Goal: Information Seeking & Learning: Learn about a topic

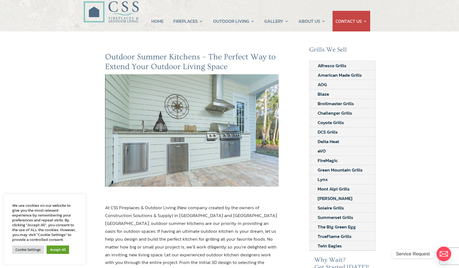
scroll to position [38, 0]
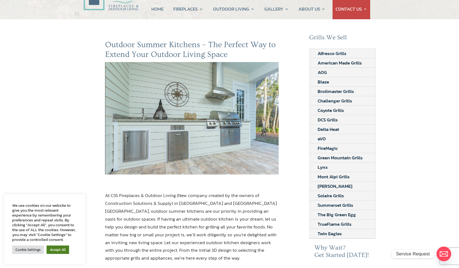
click at [63, 249] on link "Accept All" at bounding box center [58, 249] width 22 height 8
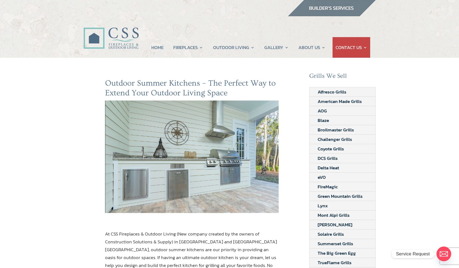
scroll to position [0, 0]
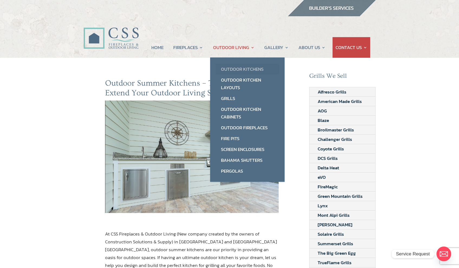
click at [236, 70] on link "Outdoor Kitchens" at bounding box center [247, 69] width 64 height 11
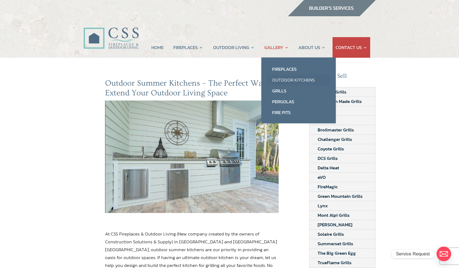
click at [280, 78] on link "Outdoor Kitchens" at bounding box center [298, 79] width 64 height 11
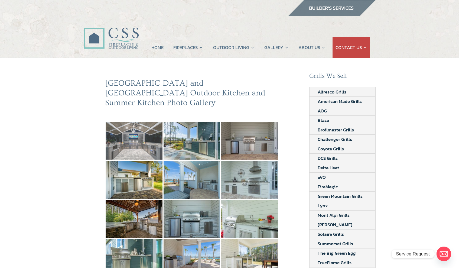
click at [141, 136] on img at bounding box center [134, 140] width 57 height 38
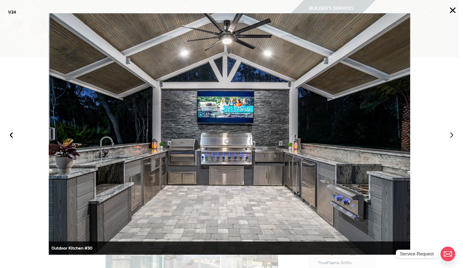
click at [451, 136] on button "›" at bounding box center [451, 134] width 12 height 12
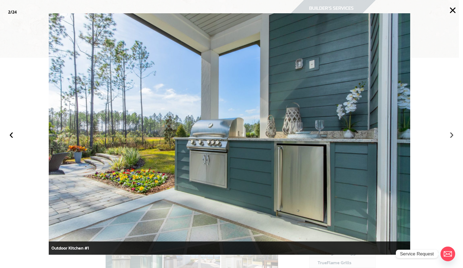
click at [451, 136] on button "›" at bounding box center [451, 134] width 12 height 12
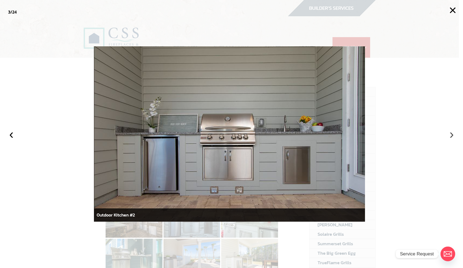
click at [451, 136] on button "›" at bounding box center [451, 134] width 12 height 12
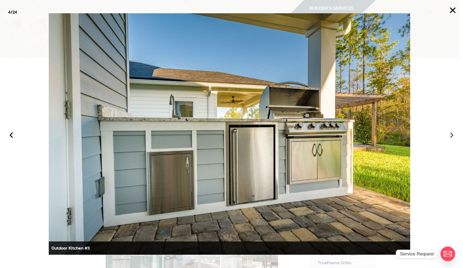
click at [451, 136] on button "›" at bounding box center [451, 134] width 12 height 12
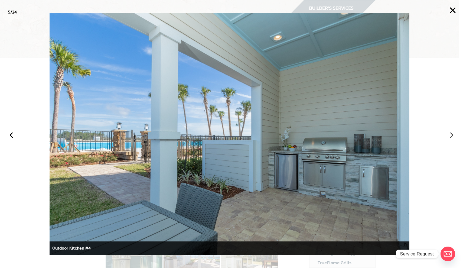
click at [451, 136] on button "›" at bounding box center [451, 134] width 12 height 12
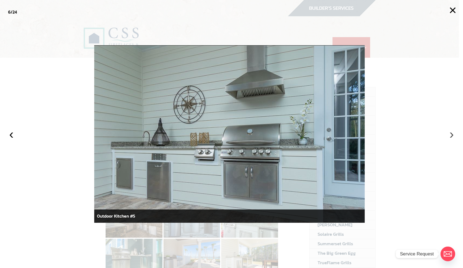
click at [451, 136] on button "›" at bounding box center [451, 134] width 12 height 12
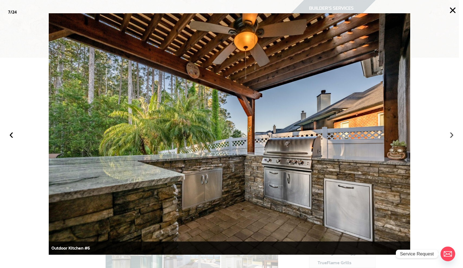
click at [451, 136] on button "›" at bounding box center [451, 134] width 12 height 12
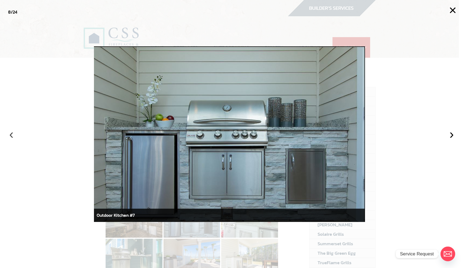
click at [12, 137] on button "‹" at bounding box center [11, 134] width 12 height 12
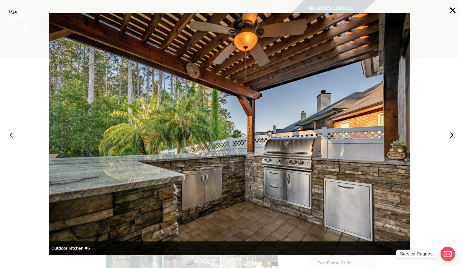
click at [12, 137] on button "‹" at bounding box center [11, 134] width 12 height 12
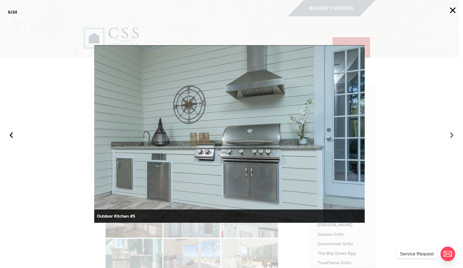
click at [450, 135] on button "›" at bounding box center [451, 134] width 12 height 12
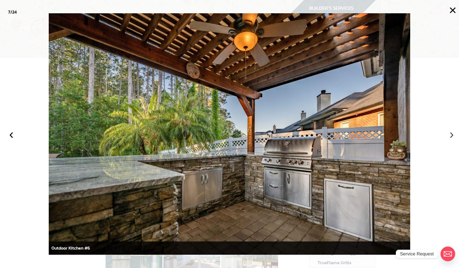
click at [450, 135] on button "›" at bounding box center [451, 134] width 12 height 12
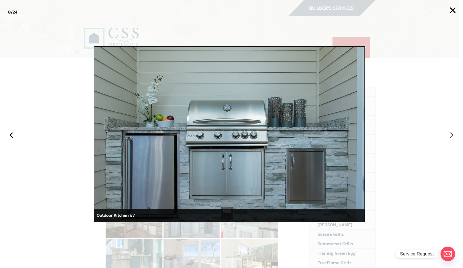
click at [450, 135] on button "›" at bounding box center [451, 134] width 12 height 12
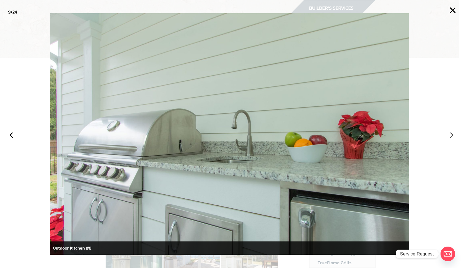
click at [450, 135] on button "›" at bounding box center [451, 134] width 12 height 12
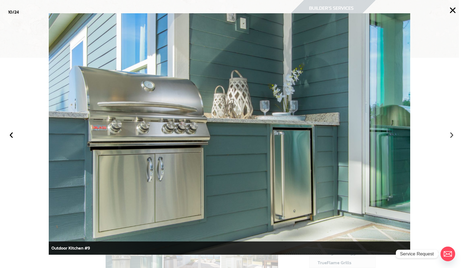
click at [450, 135] on button "›" at bounding box center [451, 134] width 12 height 12
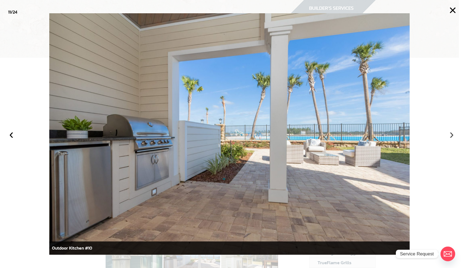
click at [450, 135] on button "›" at bounding box center [451, 134] width 12 height 12
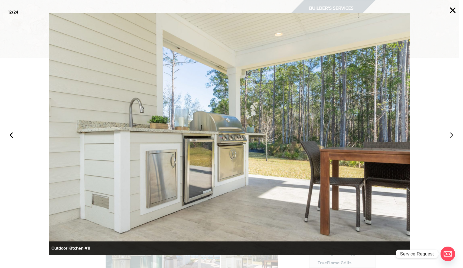
click at [450, 135] on button "›" at bounding box center [451, 134] width 12 height 12
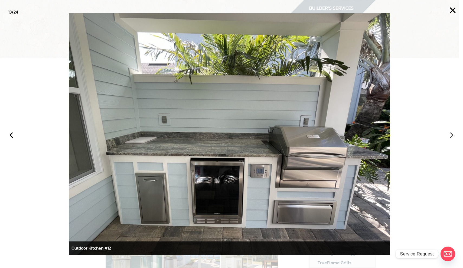
click at [450, 135] on button "›" at bounding box center [451, 134] width 12 height 12
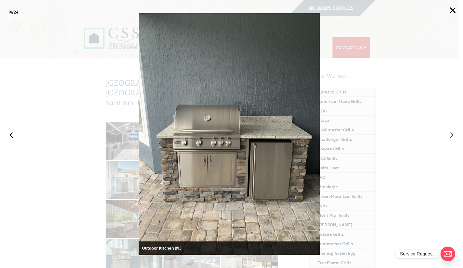
click at [450, 135] on button "›" at bounding box center [451, 134] width 12 height 12
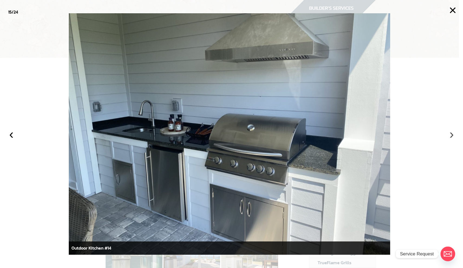
click at [450, 135] on button "›" at bounding box center [451, 134] width 12 height 12
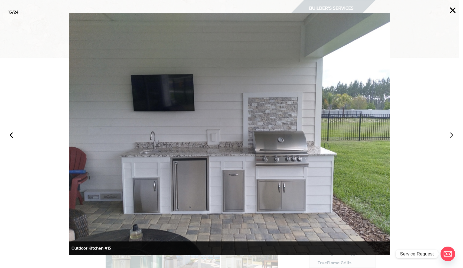
click at [450, 135] on button "›" at bounding box center [451, 134] width 12 height 12
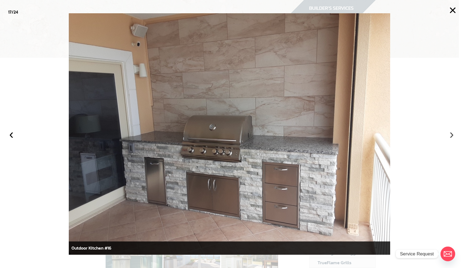
click at [450, 135] on button "›" at bounding box center [451, 134] width 12 height 12
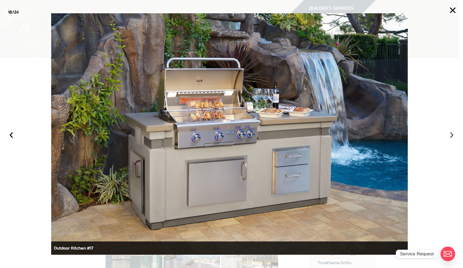
click at [450, 135] on button "›" at bounding box center [451, 134] width 12 height 12
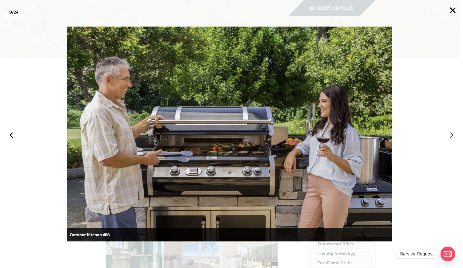
click at [450, 135] on button "›" at bounding box center [451, 134] width 12 height 12
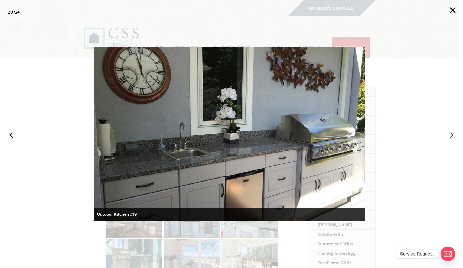
click at [450, 135] on button "›" at bounding box center [451, 134] width 12 height 12
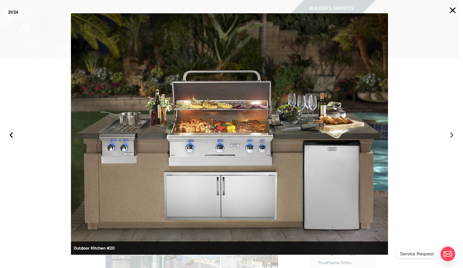
click at [450, 135] on button "›" at bounding box center [451, 134] width 12 height 12
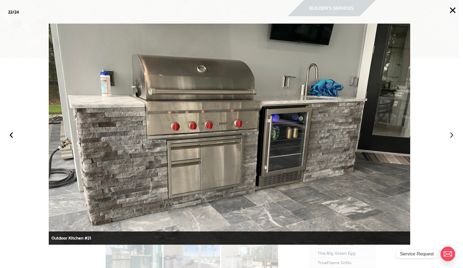
click at [450, 135] on button "›" at bounding box center [451, 134] width 12 height 12
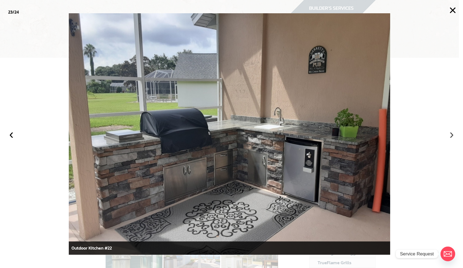
click at [450, 135] on button "›" at bounding box center [451, 134] width 12 height 12
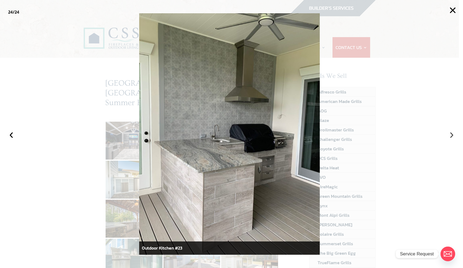
click at [450, 135] on button "›" at bounding box center [451, 134] width 12 height 12
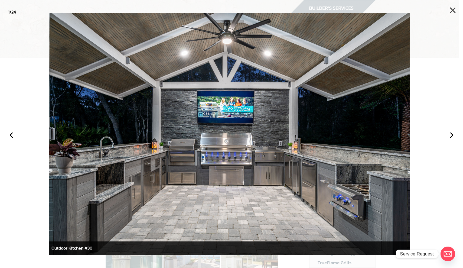
click at [452, 11] on button "×" at bounding box center [452, 10] width 12 height 12
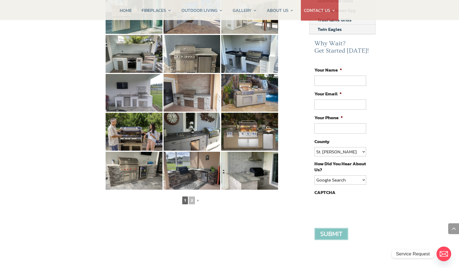
scroll to position [243, 0]
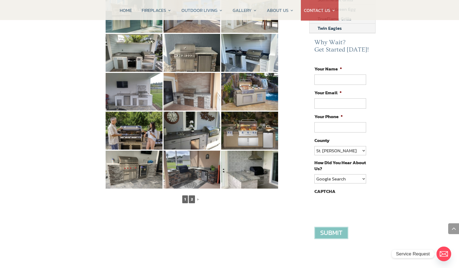
click at [193, 195] on link "2" at bounding box center [192, 199] width 6 height 8
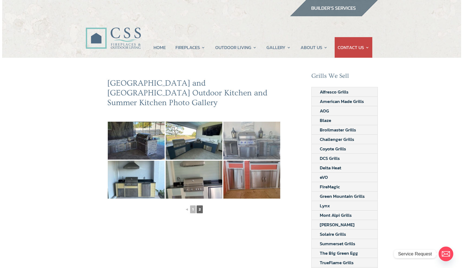
scroll to position [0, 0]
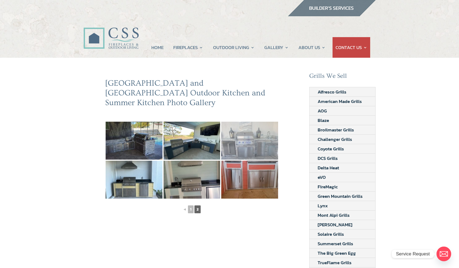
click at [257, 127] on img at bounding box center [249, 140] width 57 height 38
